Goal: Task Accomplishment & Management: Manage account settings

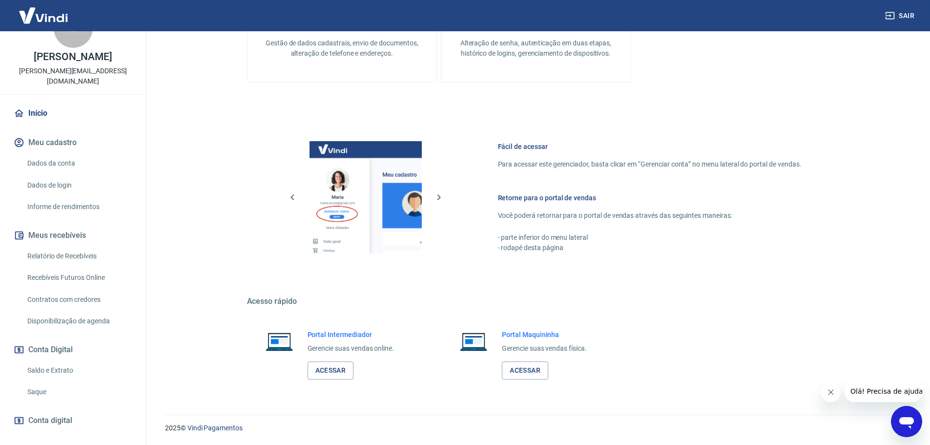
scroll to position [65, 0]
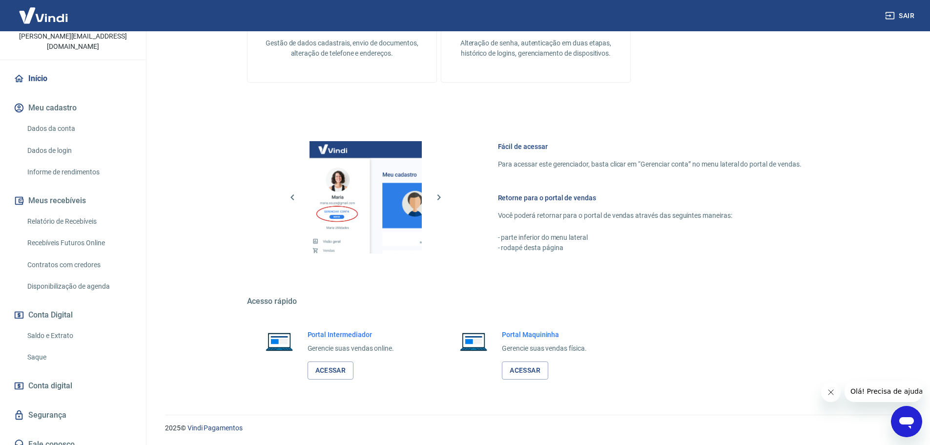
click at [47, 326] on link "Saldo e Extrato" at bounding box center [78, 336] width 111 height 20
